Goal: Information Seeking & Learning: Learn about a topic

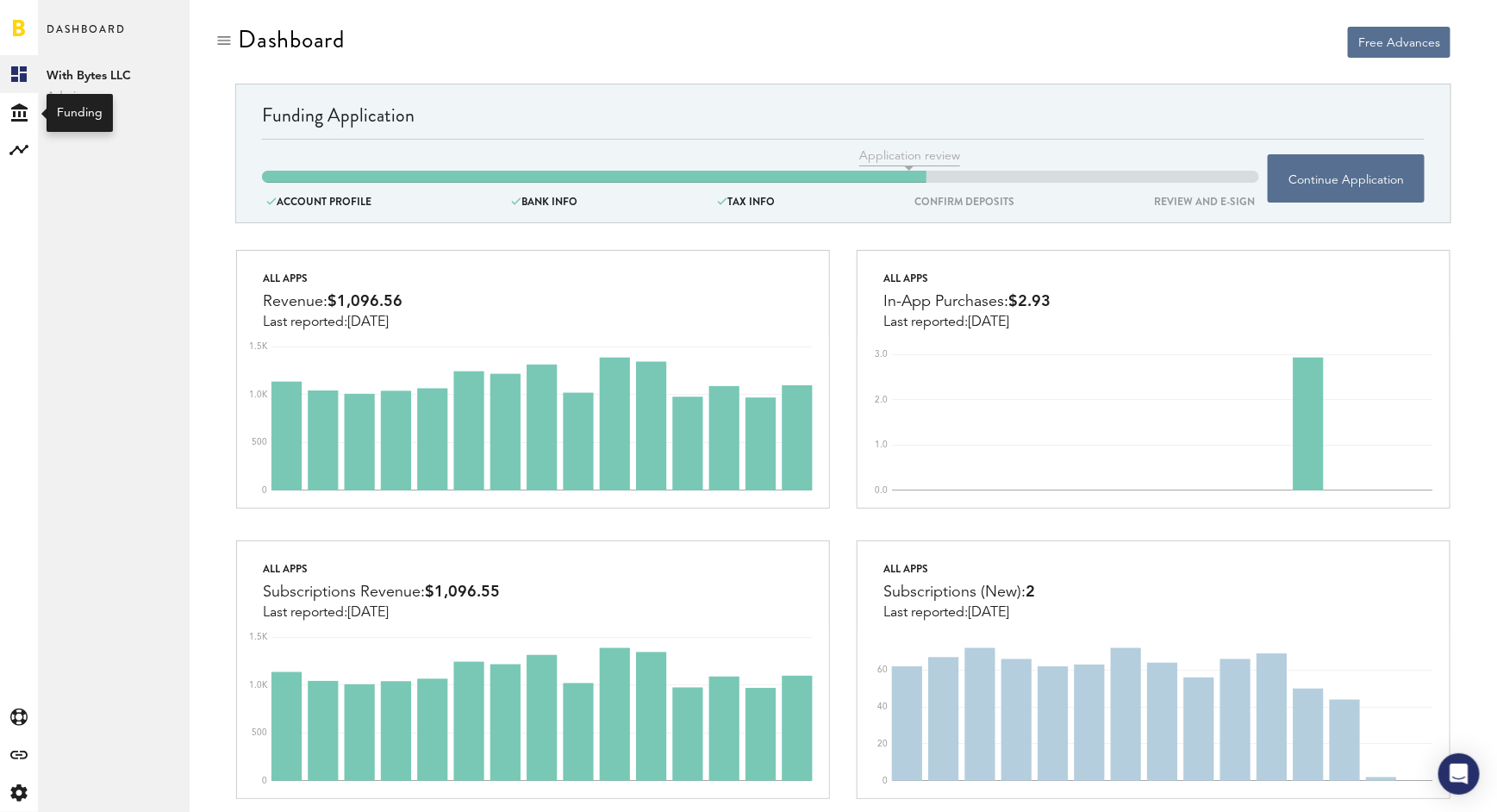
click at [10, 72] on link "Created with Sketch." at bounding box center [19, 74] width 38 height 38
click at [103, 65] on span "With Bytes LLC" at bounding box center [113, 76] width 134 height 21
click at [14, 148] on rect at bounding box center [19, 150] width 21 height 21
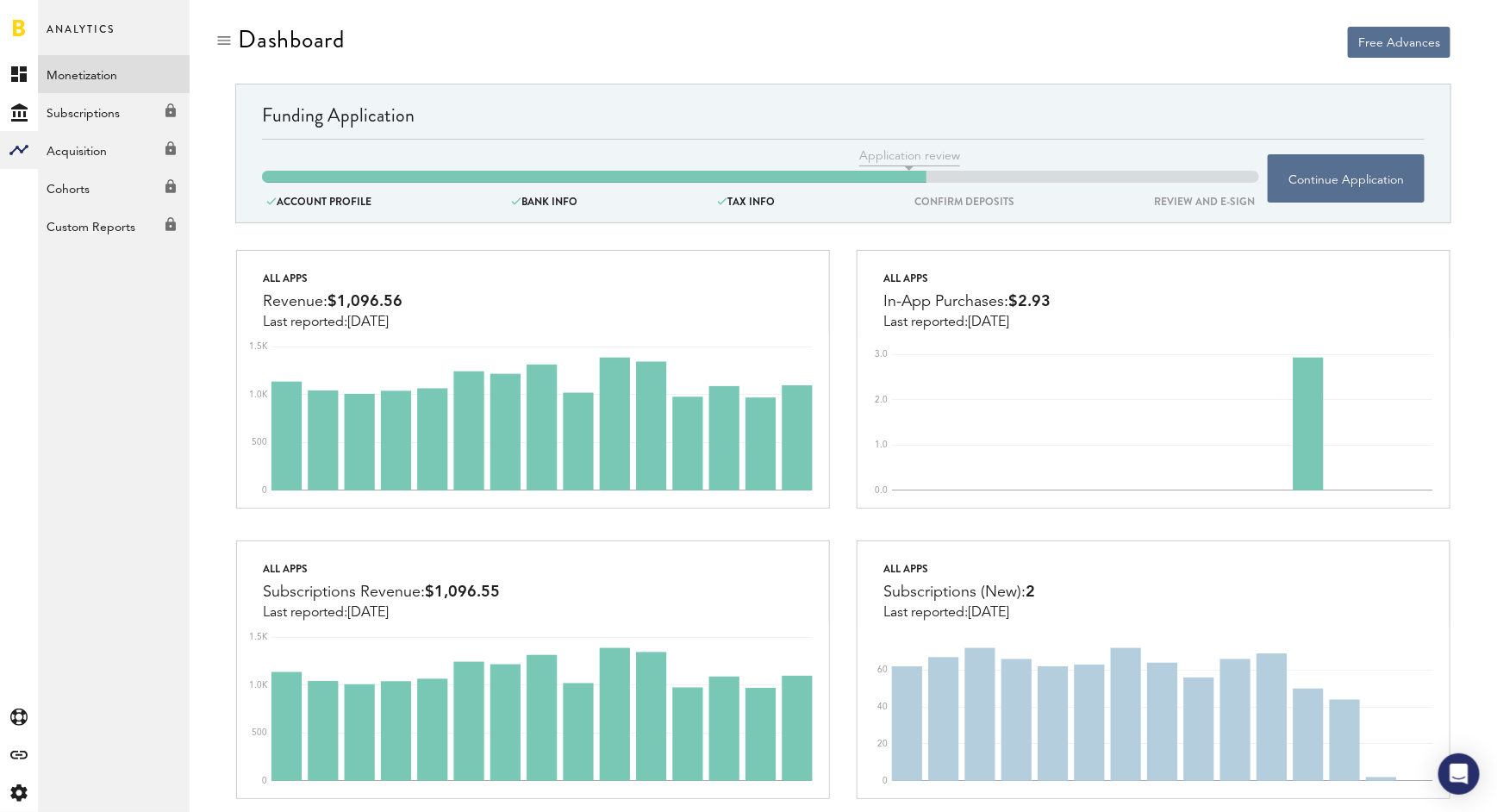
click at [71, 64] on link "Monetization" at bounding box center [114, 74] width 152 height 38
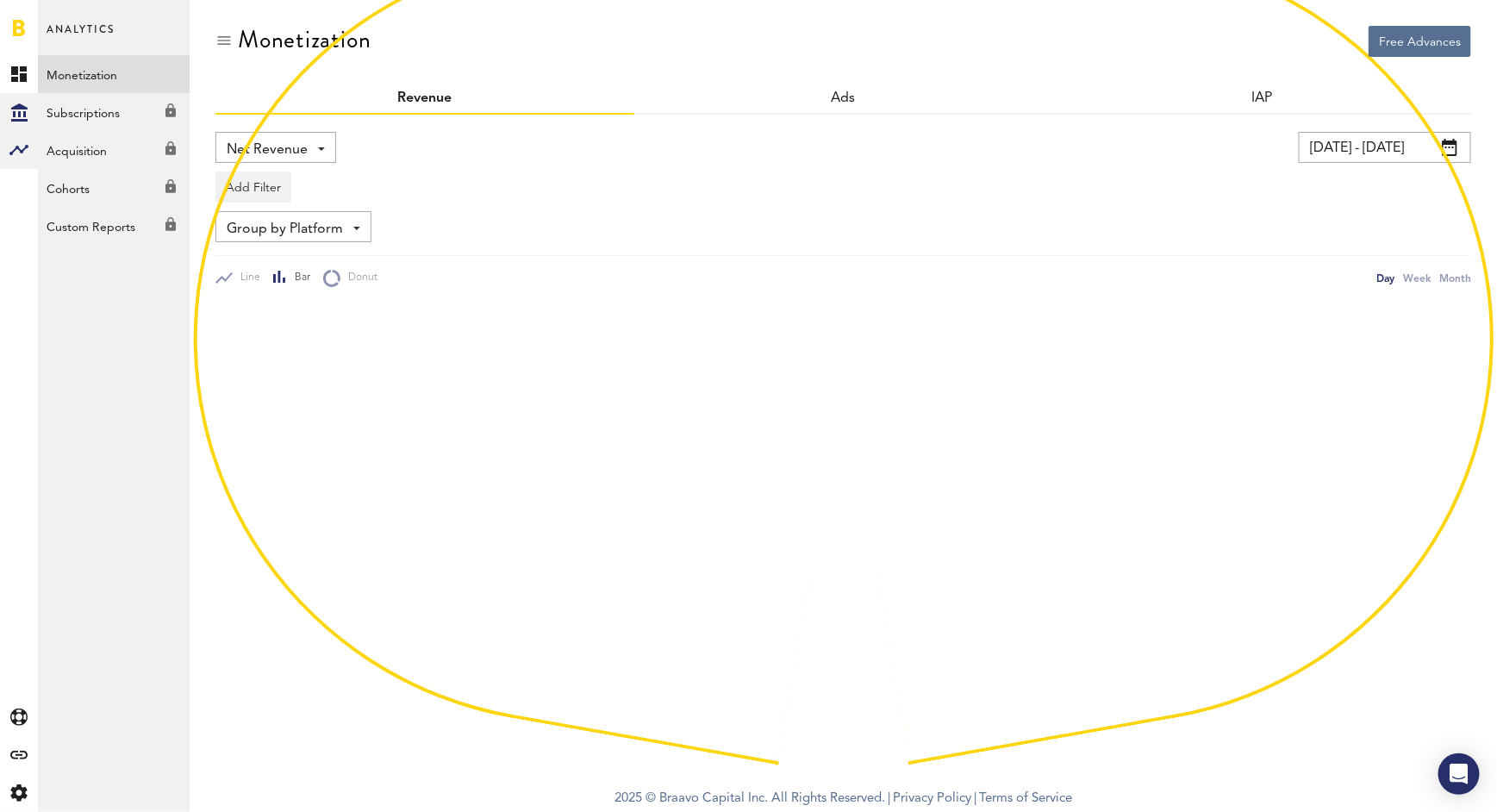
click at [33, 110] on div "Created with Sketch." at bounding box center [19, 112] width 38 height 38
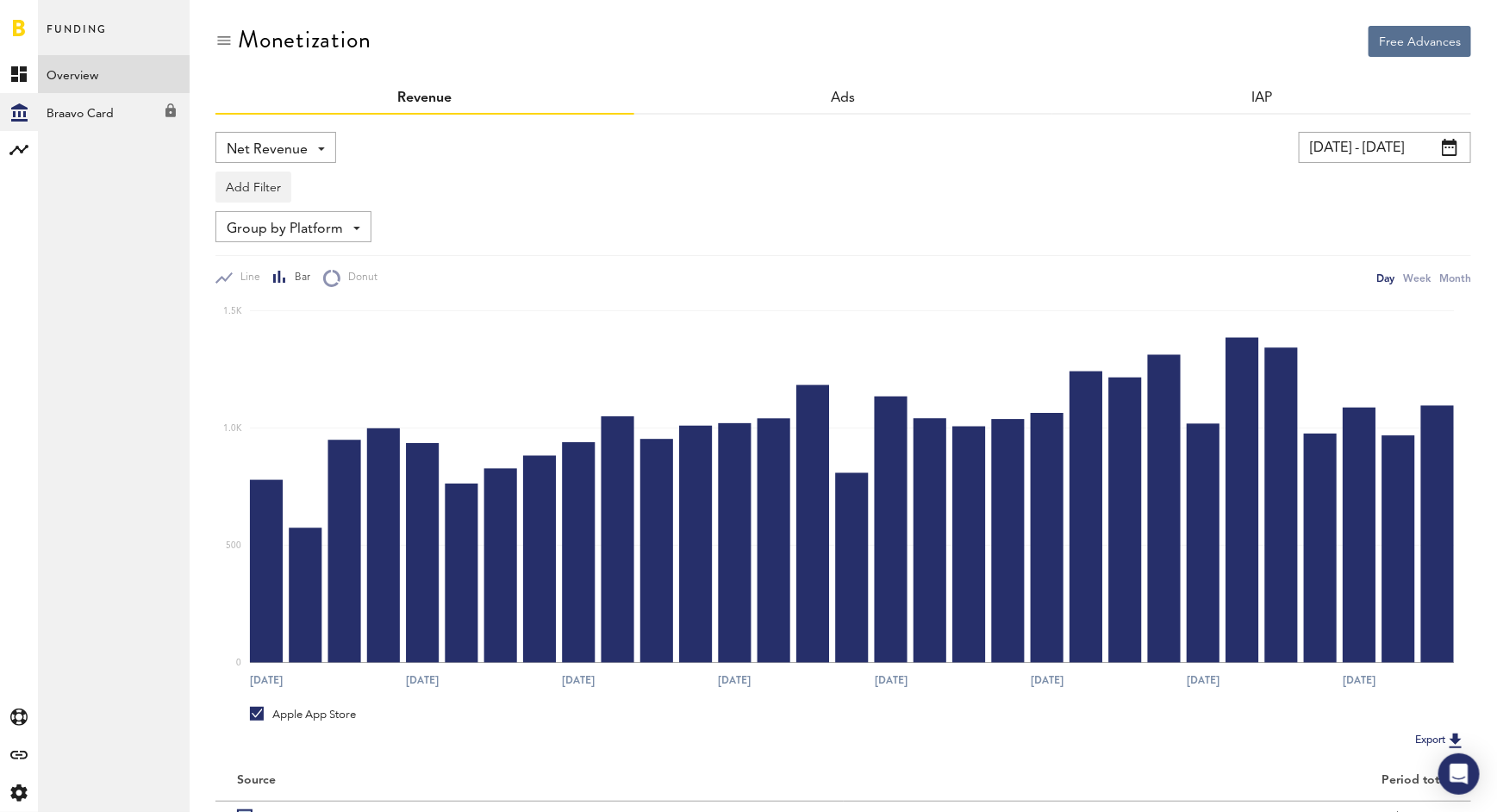
click at [111, 72] on link "Overview" at bounding box center [114, 74] width 152 height 38
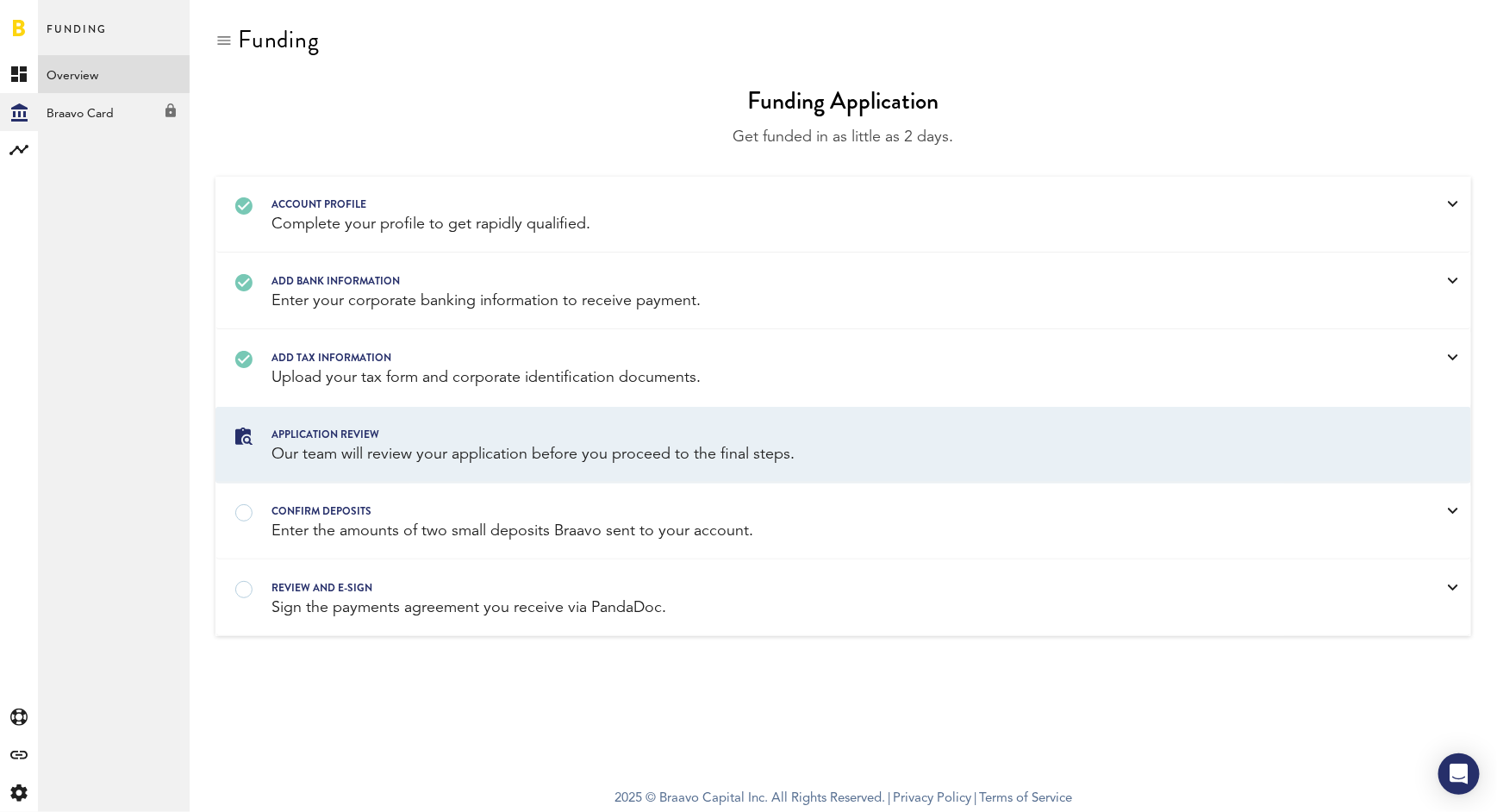
click at [423, 443] on div "Our team will review your application before you proceed to the final steps." at bounding box center [821, 454] width 1100 height 22
click at [17, 58] on link "Created with Sketch." at bounding box center [19, 74] width 38 height 38
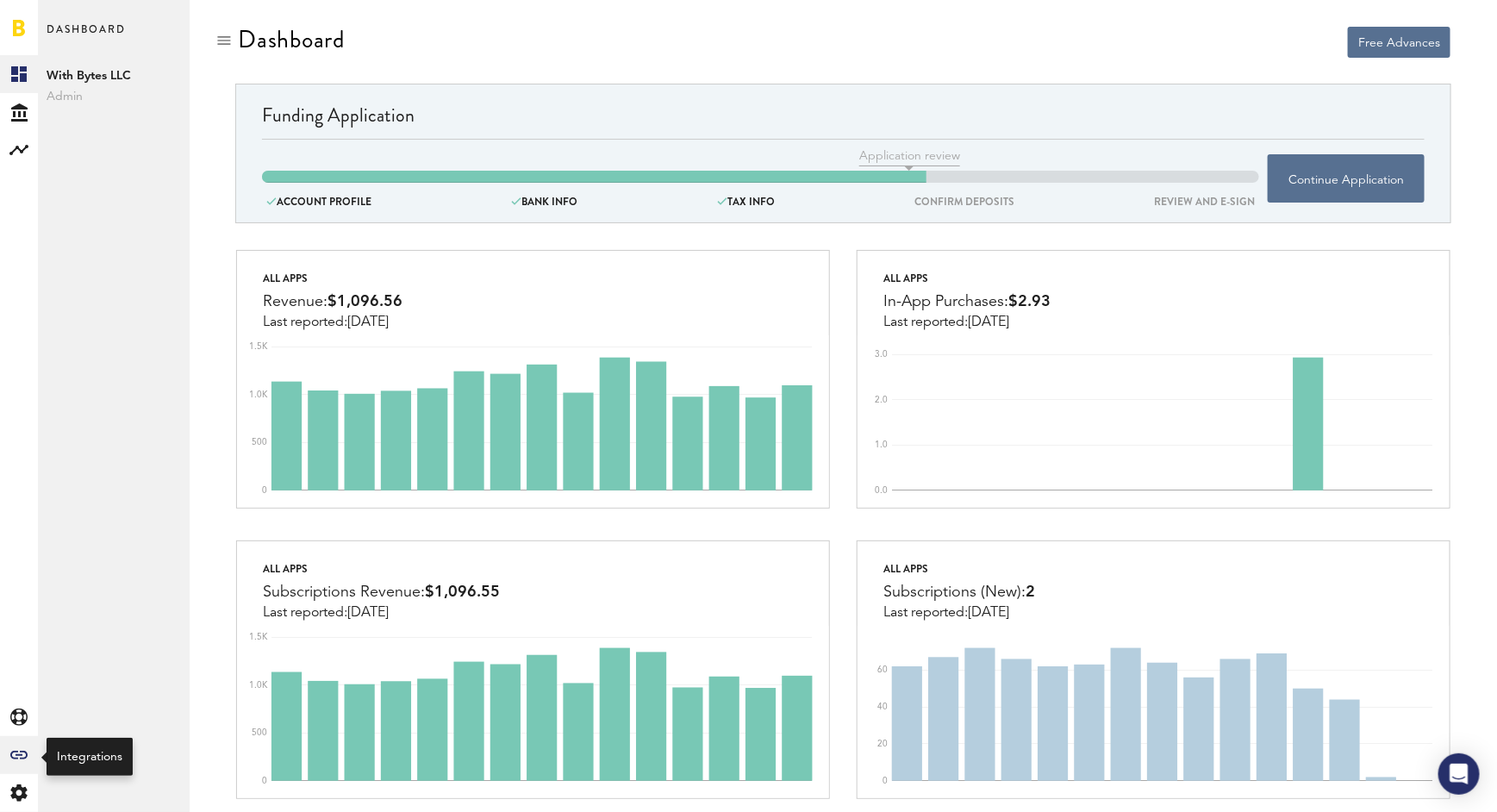
click at [21, 748] on div "Created with Sketch." at bounding box center [19, 754] width 38 height 38
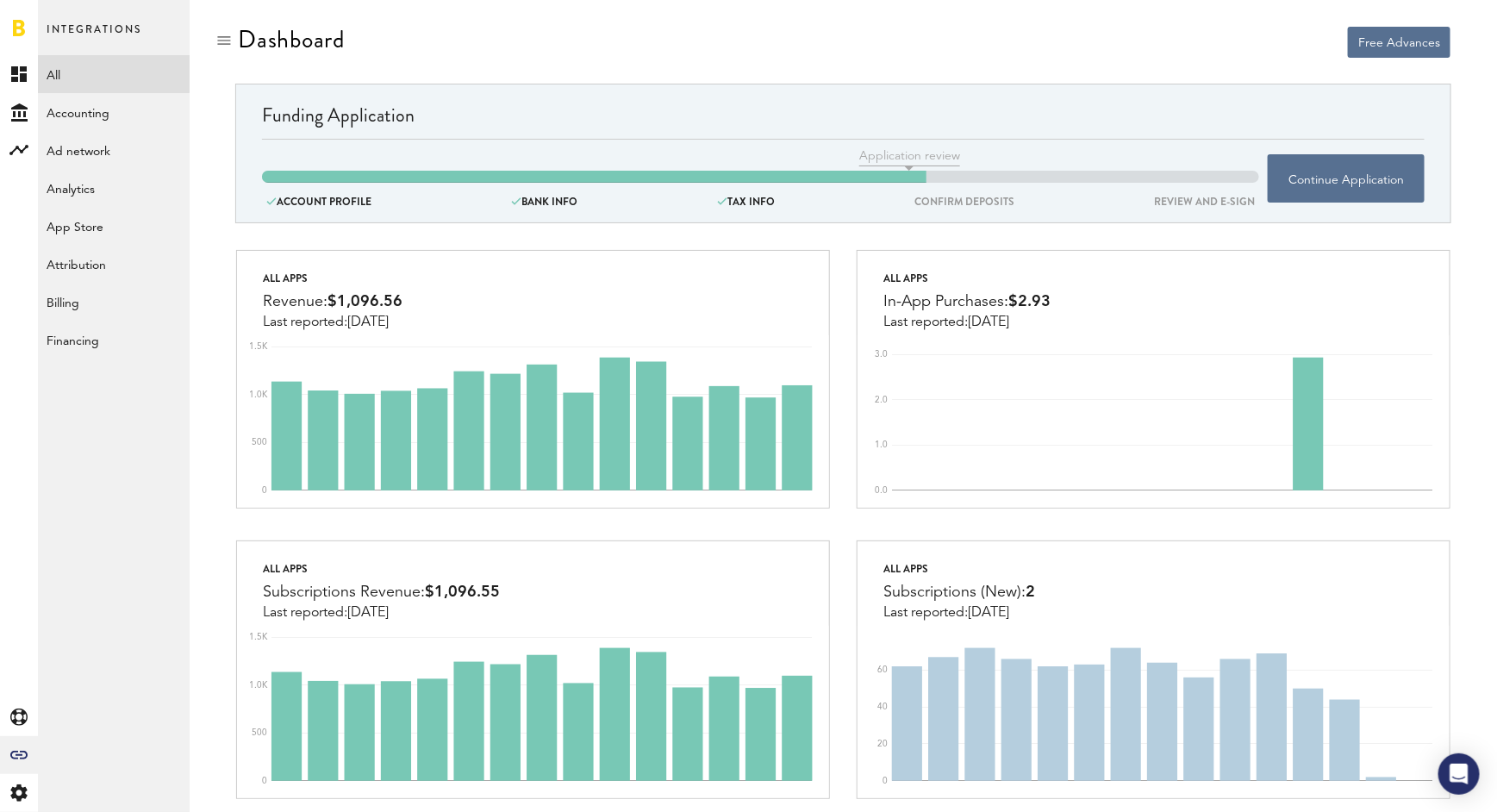
click at [116, 76] on link "All" at bounding box center [114, 74] width 152 height 38
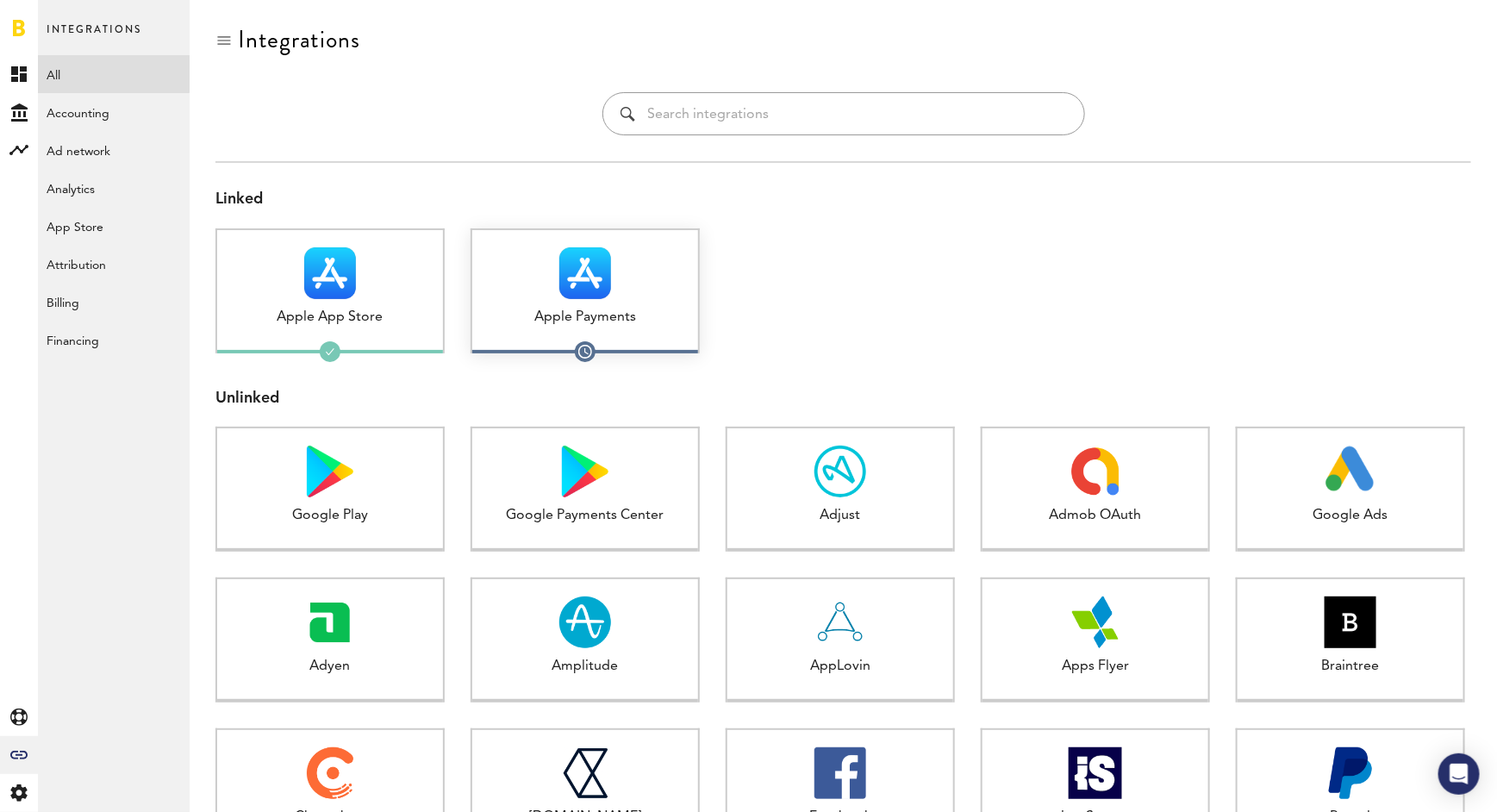
click at [606, 270] on img at bounding box center [585, 273] width 51 height 51
